Goal: Information Seeking & Learning: Learn about a topic

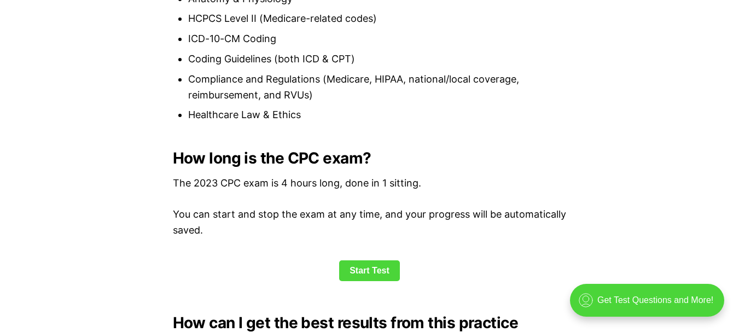
scroll to position [1367, 0]
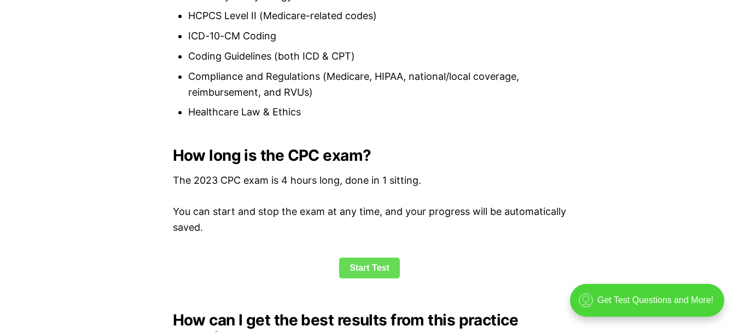
click at [374, 270] on link "Start Test" at bounding box center [369, 268] width 61 height 21
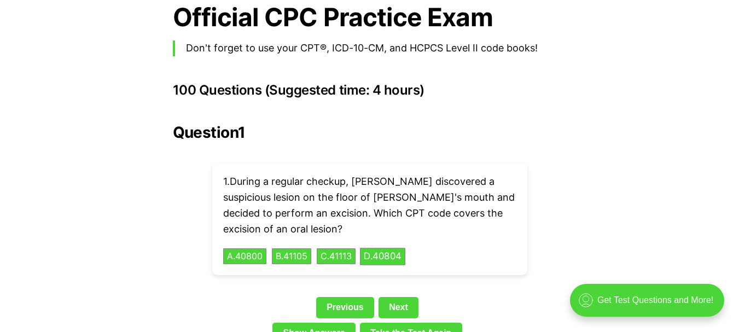
scroll to position [2397, 0]
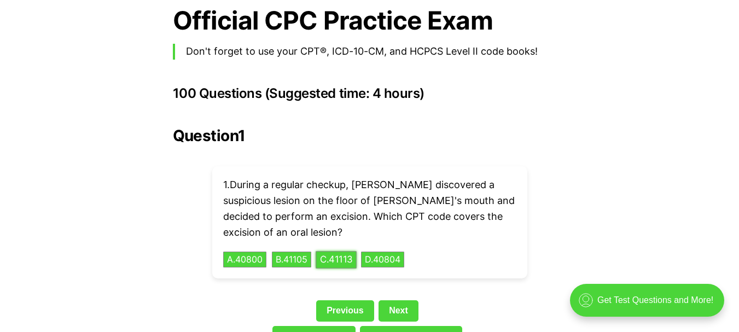
click at [347, 251] on button "C . 41113" at bounding box center [336, 259] width 41 height 17
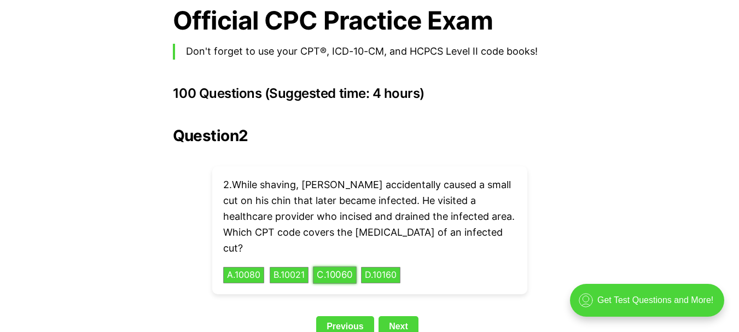
click at [349, 267] on button "C . 10060" at bounding box center [335, 275] width 44 height 17
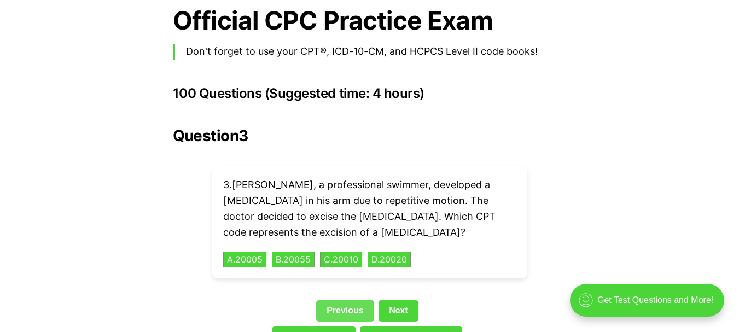
click at [351, 300] on link "Previous" at bounding box center [345, 310] width 58 height 21
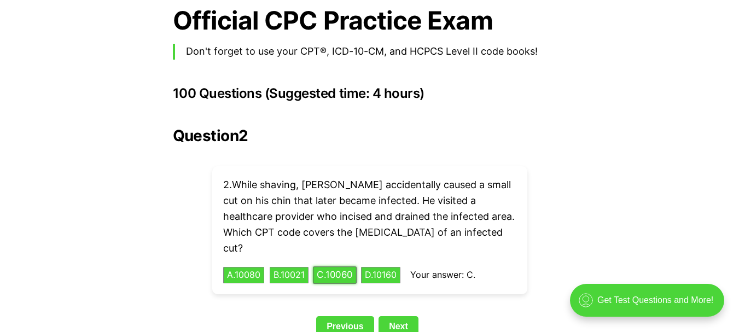
click at [343, 267] on button "C . 10060" at bounding box center [335, 275] width 44 height 17
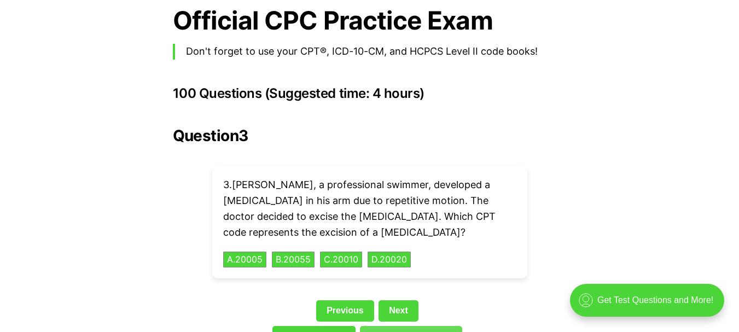
click at [396, 326] on link "Take the Test Again" at bounding box center [411, 336] width 102 height 21
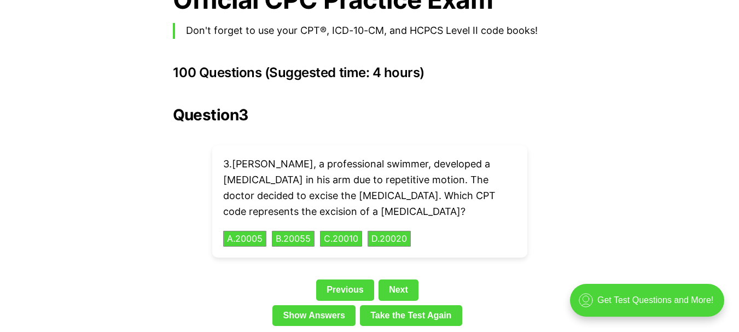
scroll to position [2422, 0]
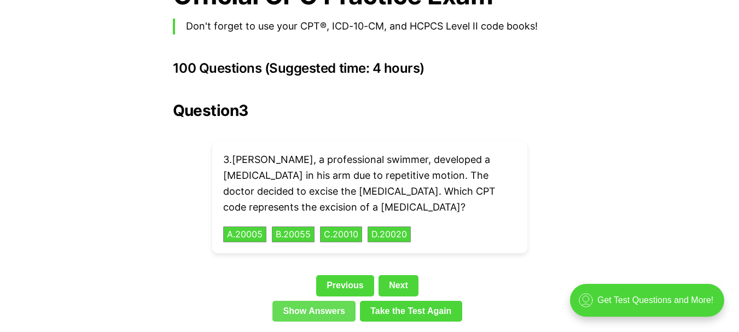
click at [312, 301] on link "Show Answers" at bounding box center [313, 311] width 83 height 21
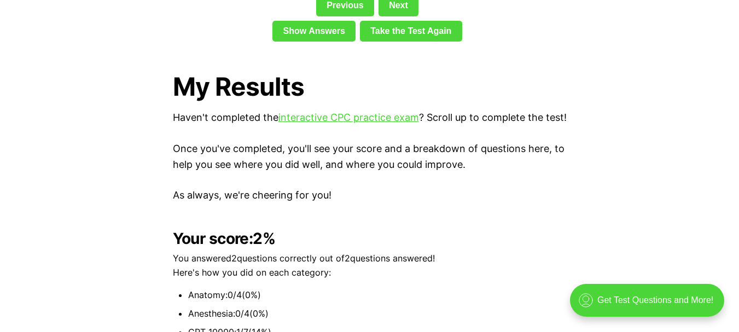
scroll to position [2696, 0]
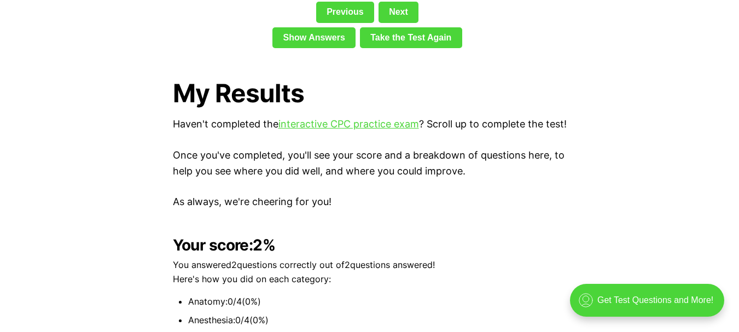
scroll to position [2397, 0]
